Goal: Information Seeking & Learning: Learn about a topic

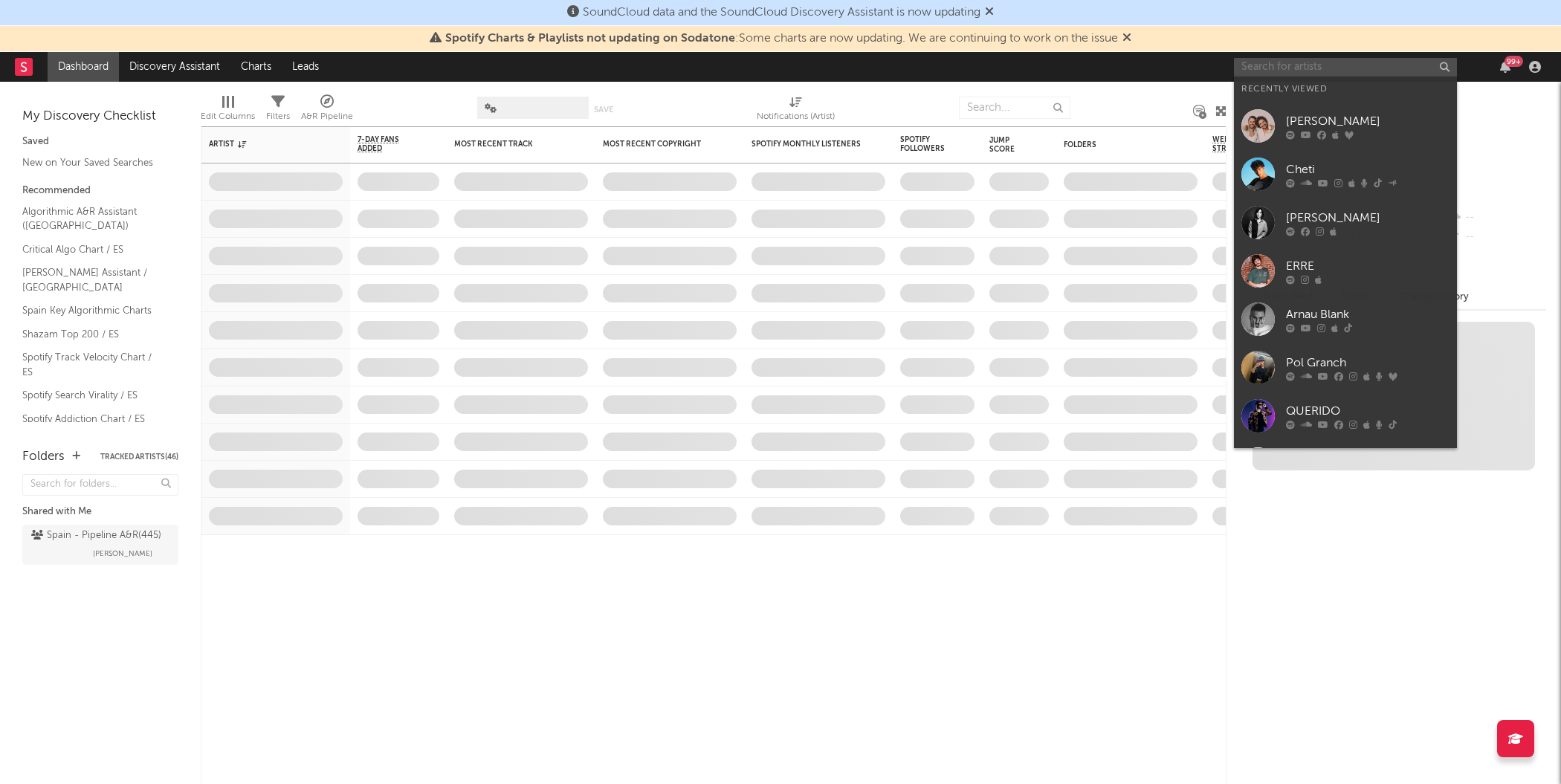
click at [1326, 60] on input "text" at bounding box center [1345, 67] width 223 height 18
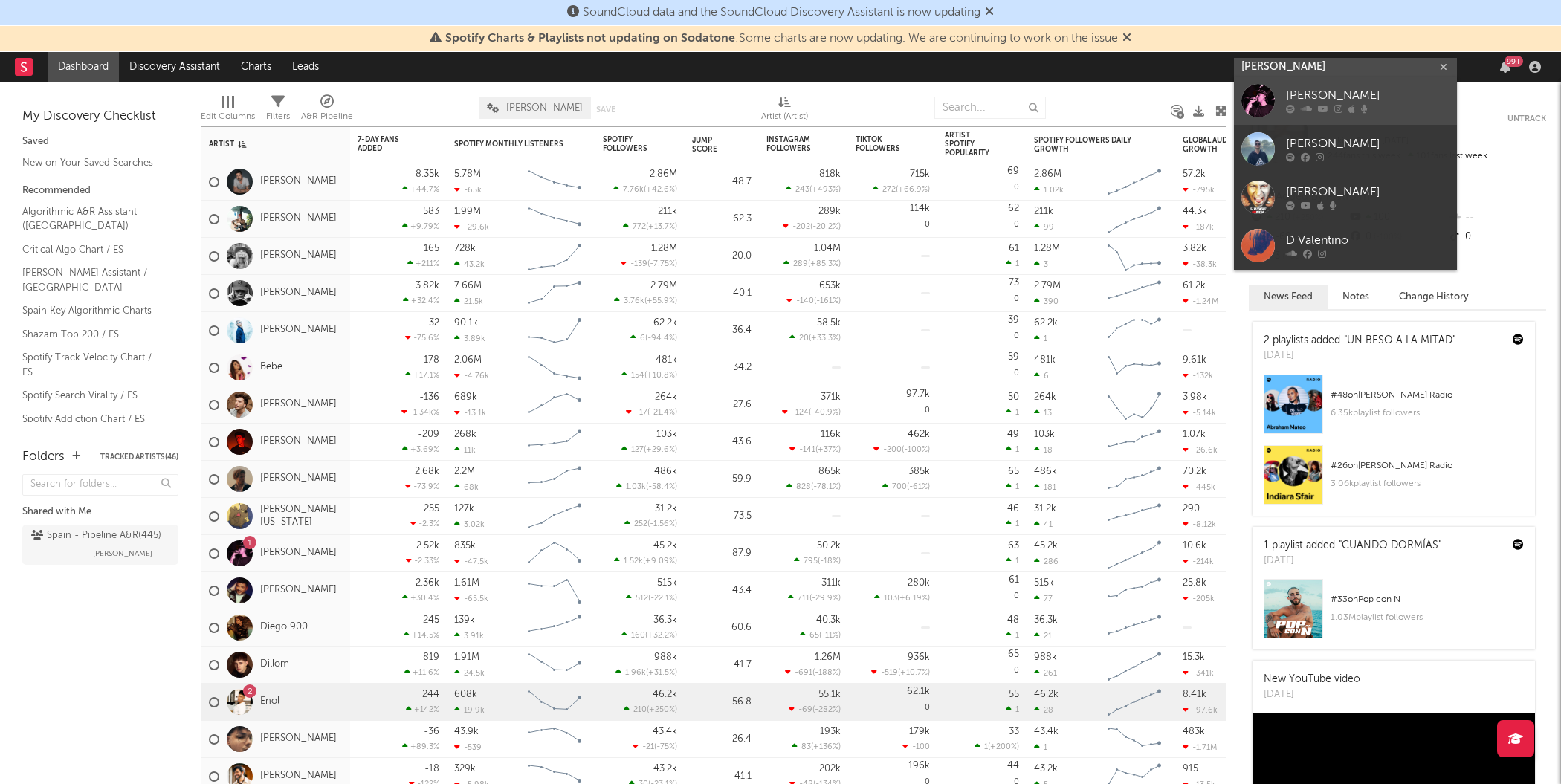
type input "[PERSON_NAME]"
click at [1257, 106] on div at bounding box center [1258, 100] width 34 height 34
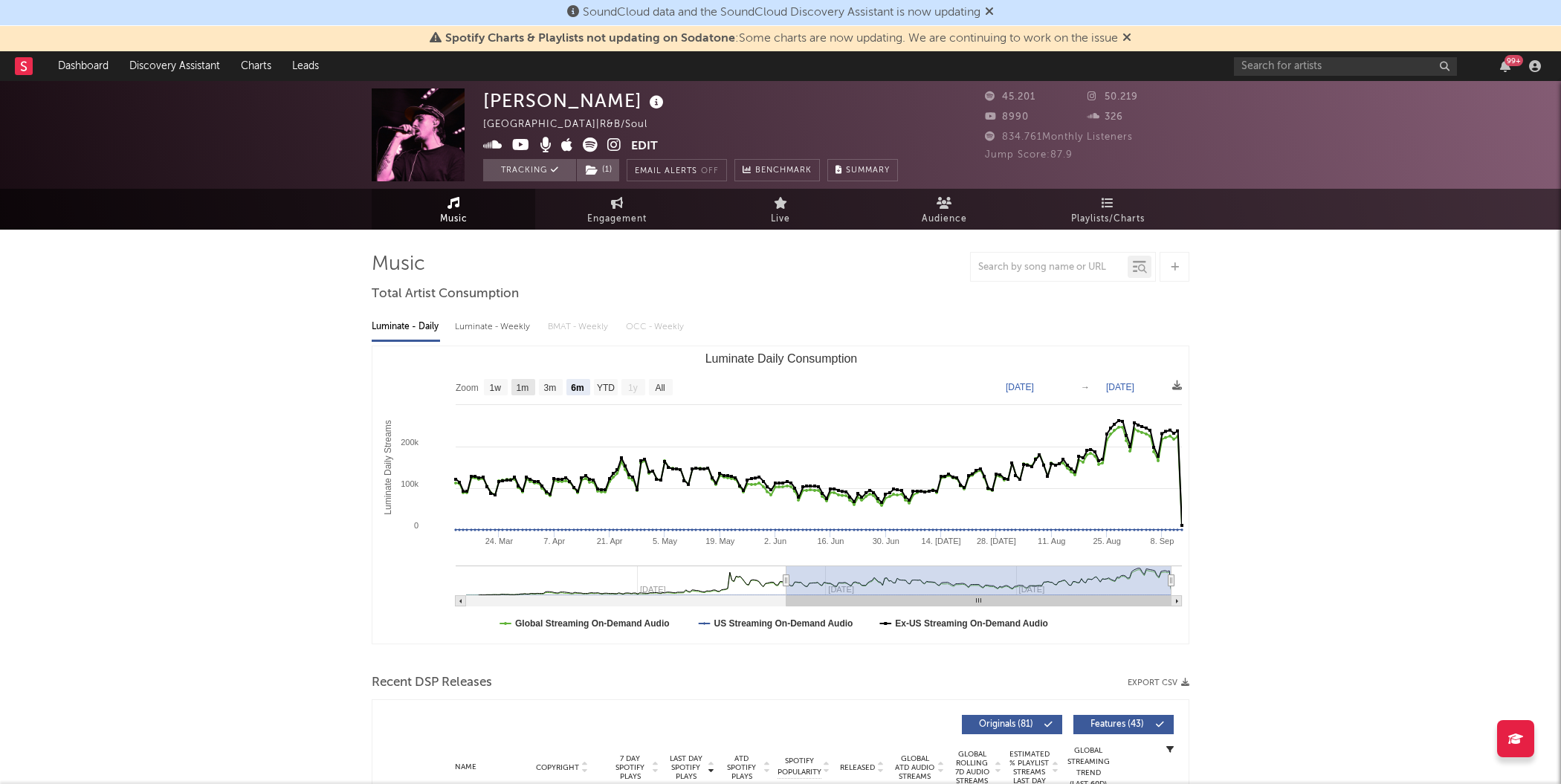
click at [519, 387] on text "1m" at bounding box center [523, 387] width 13 height 10
select select "1m"
type input "[DATE]"
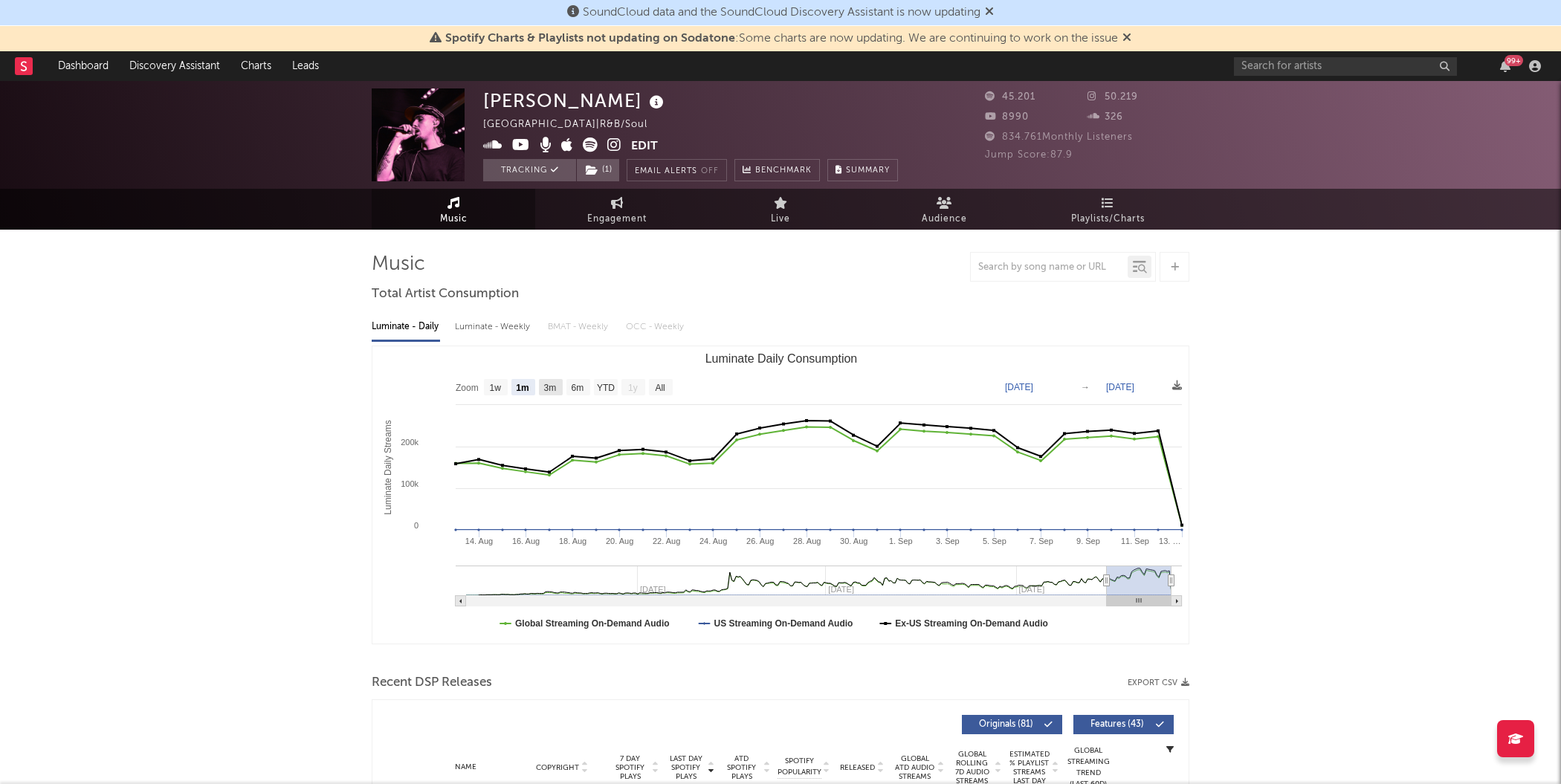
click at [554, 388] on text "3m" at bounding box center [550, 387] width 13 height 10
select select "3m"
type input "[DATE]"
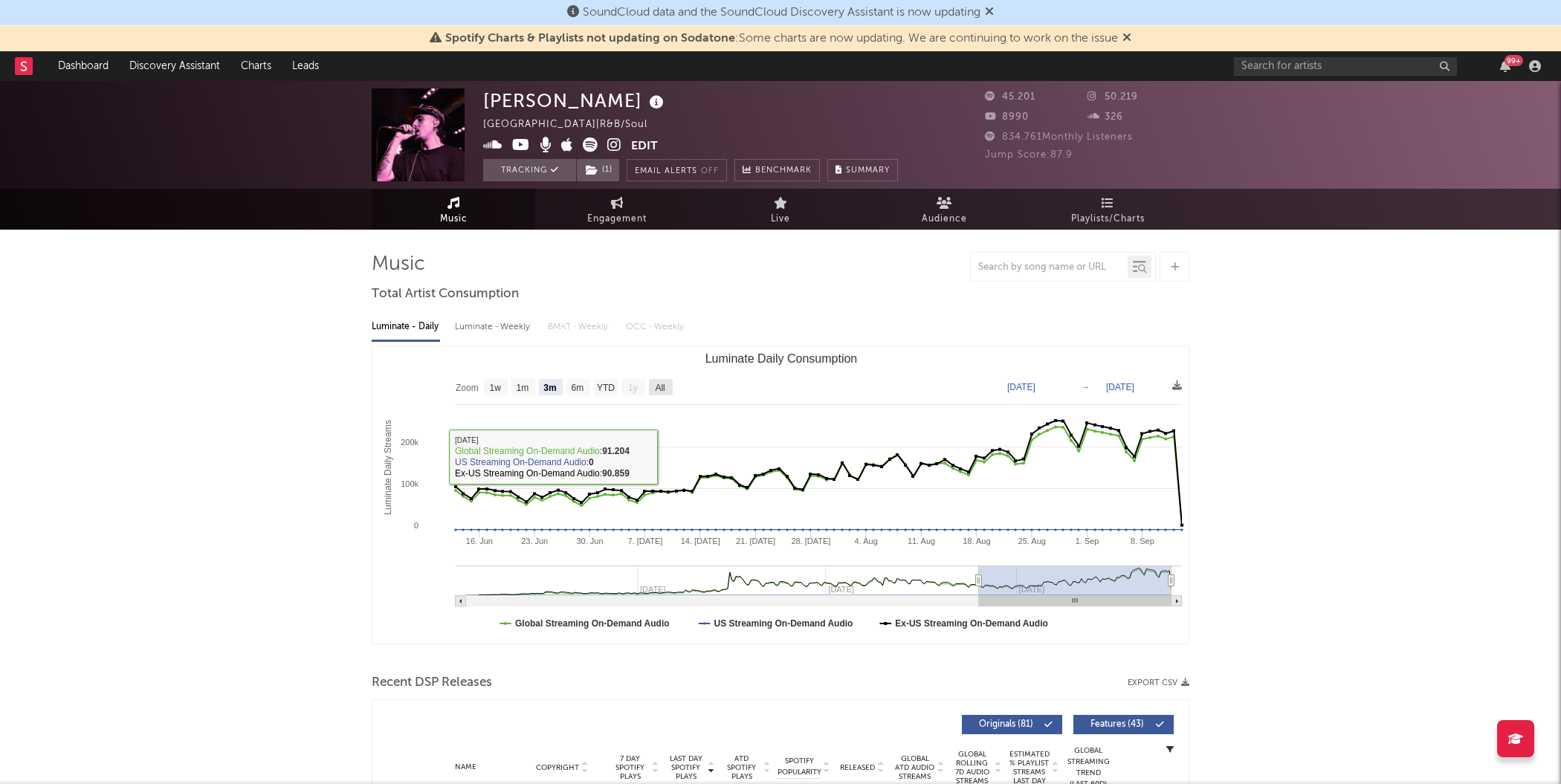
click at [657, 389] on text "All" at bounding box center [660, 387] width 10 height 10
select select "All"
type input "[DATE]"
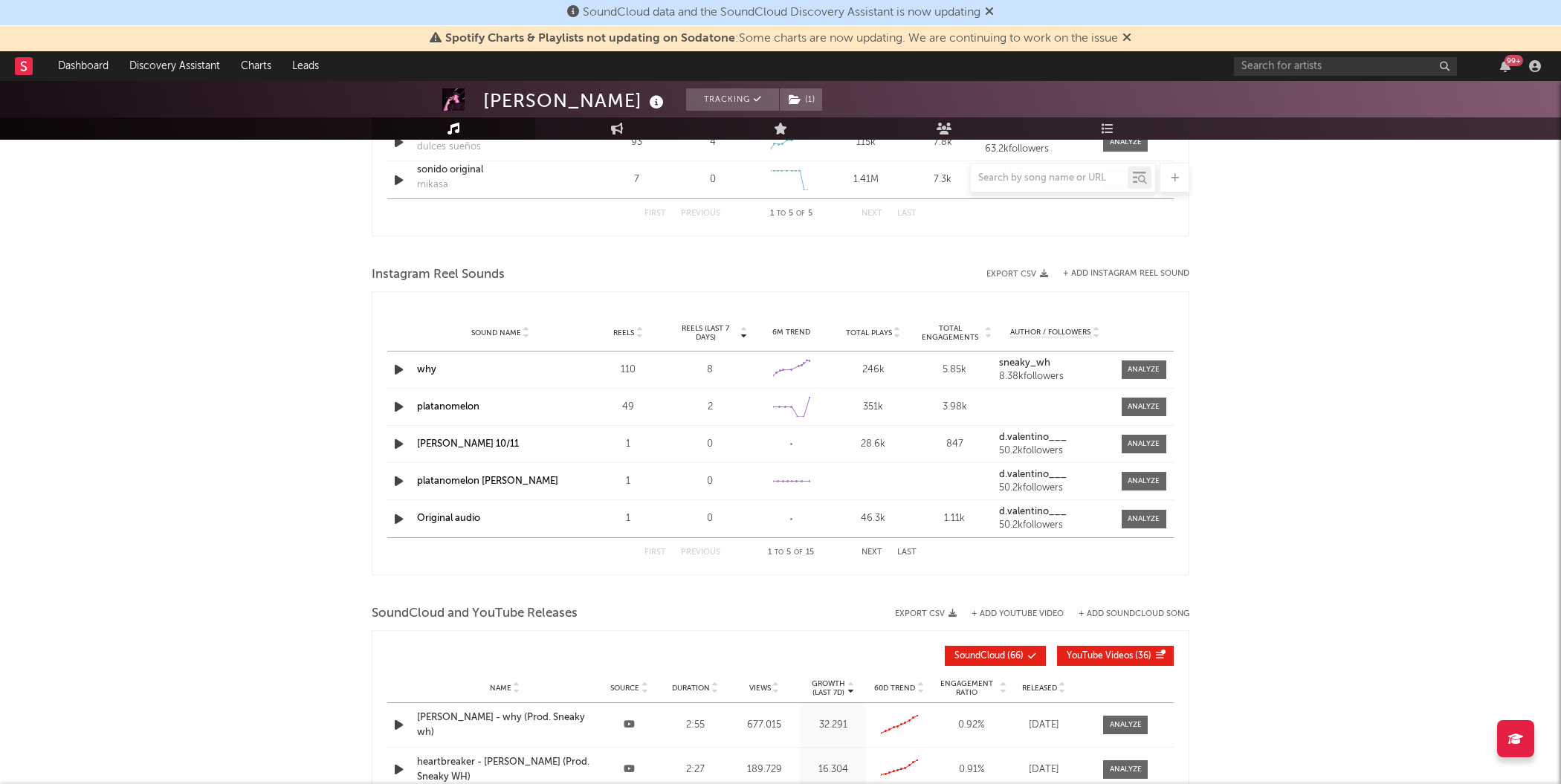
scroll to position [1539, 0]
